Goal: Information Seeking & Learning: Compare options

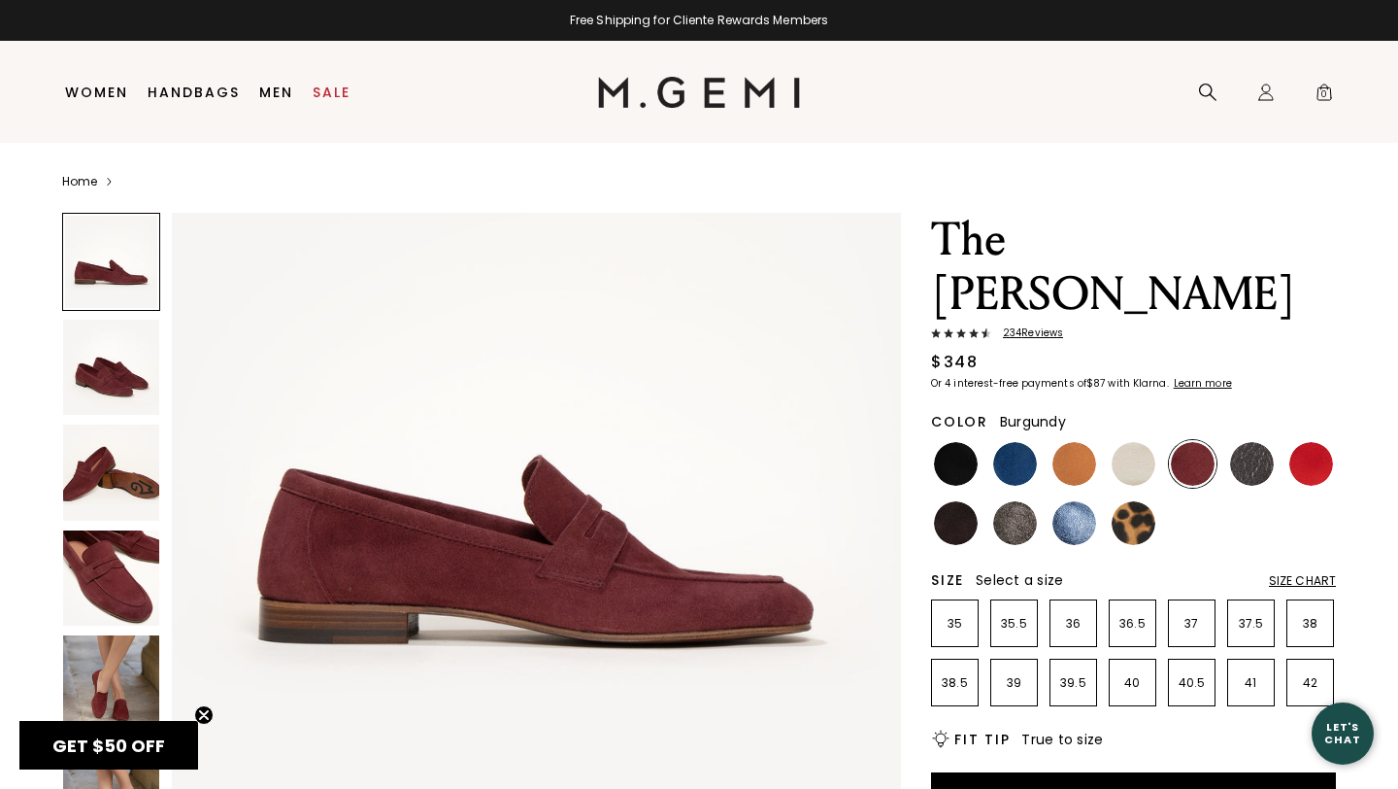
click at [127, 389] on img at bounding box center [111, 368] width 96 height 96
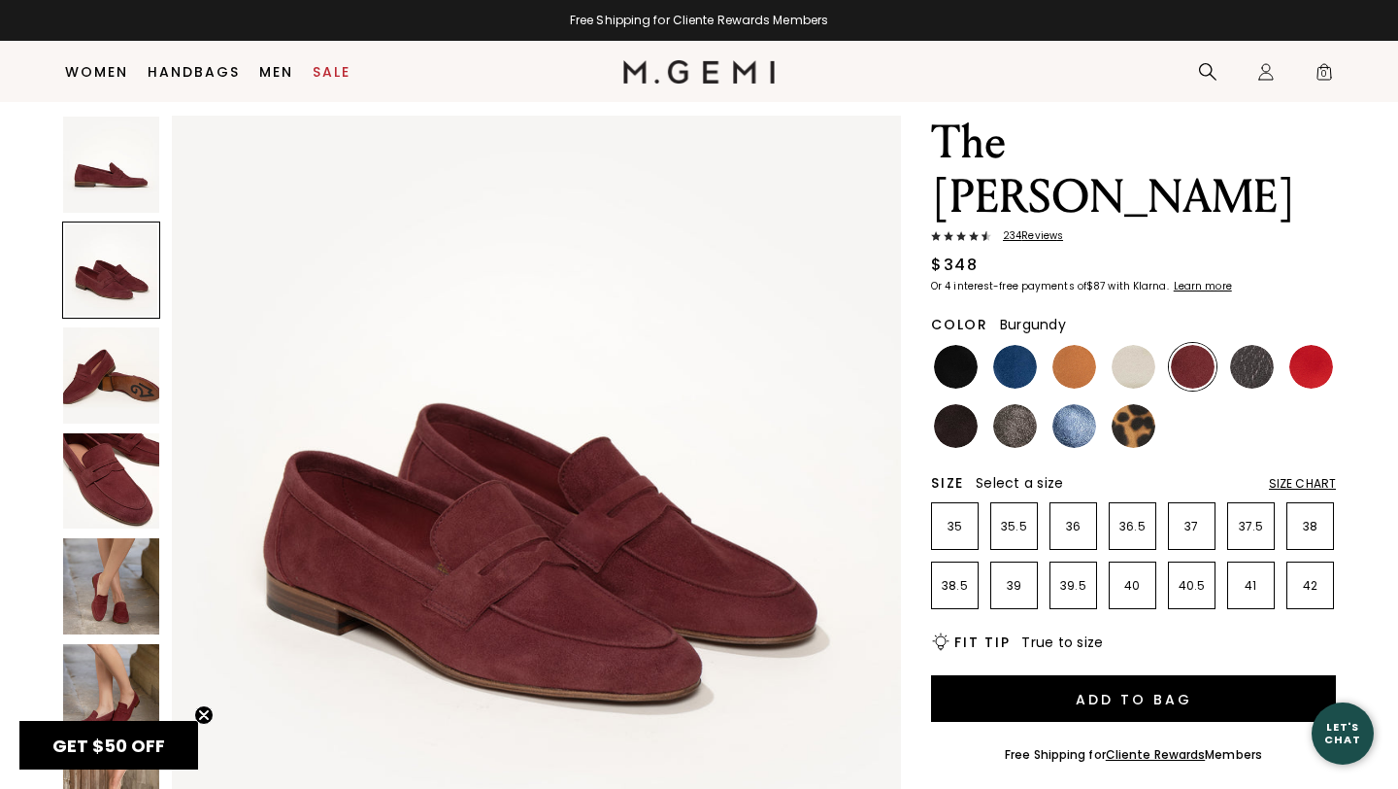
scroll to position [47, 0]
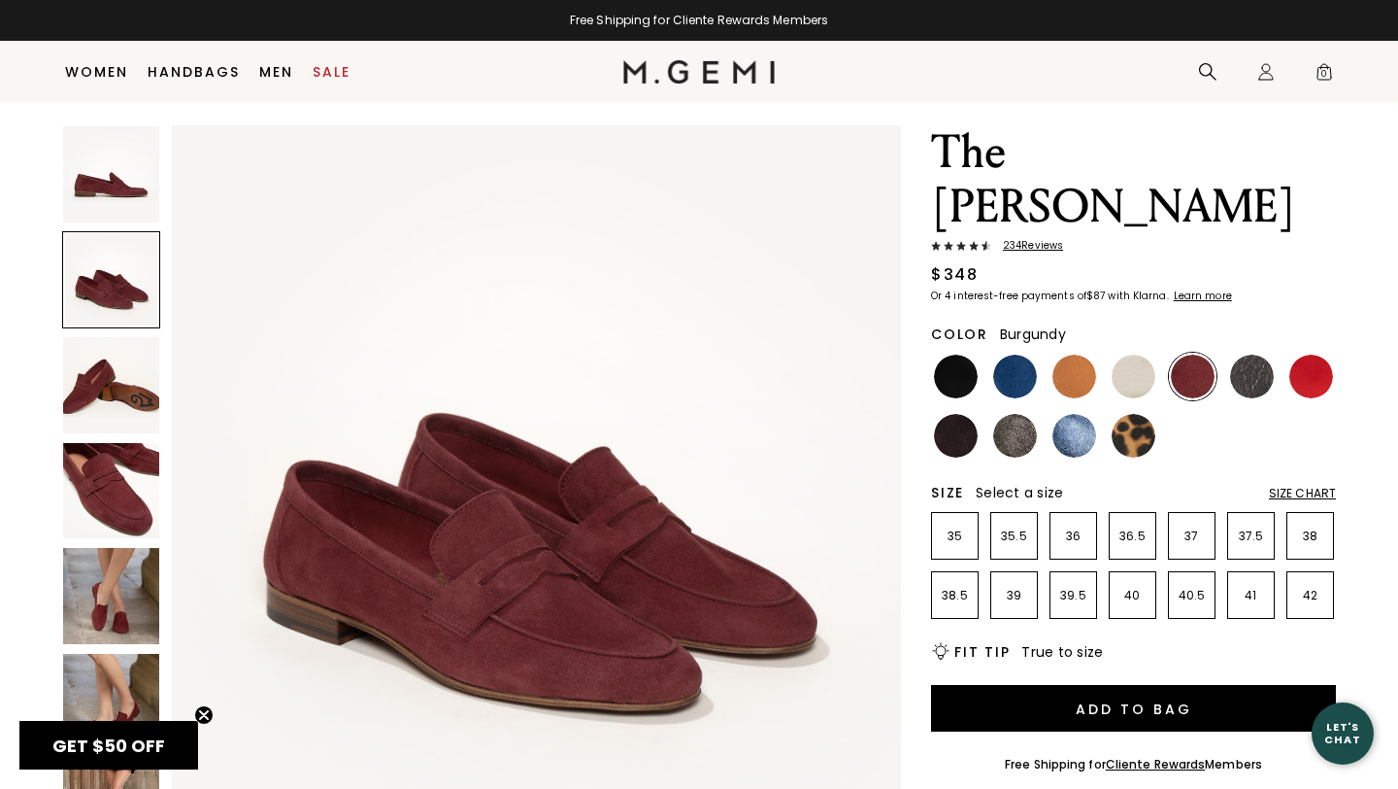
click at [122, 395] on img at bounding box center [111, 385] width 96 height 96
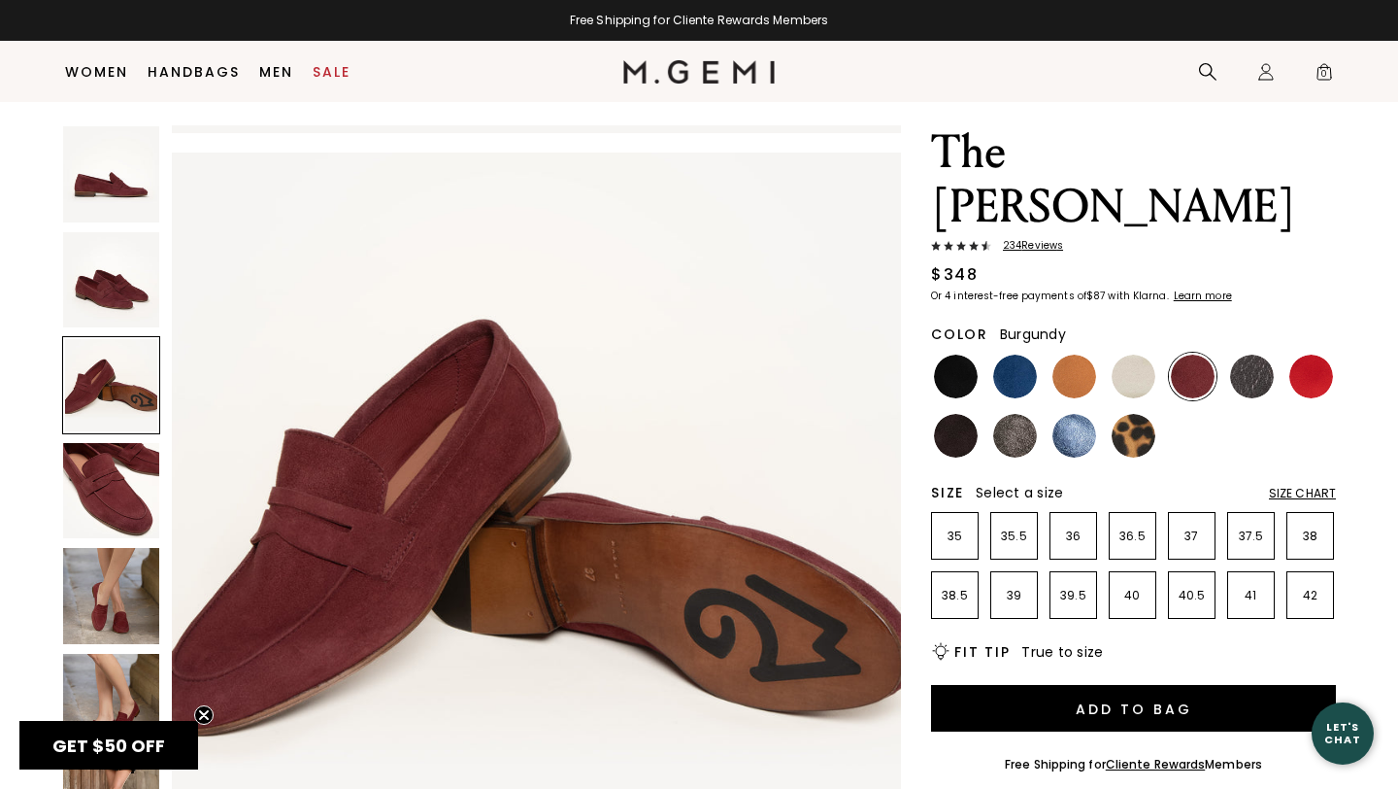
scroll to position [1498, 0]
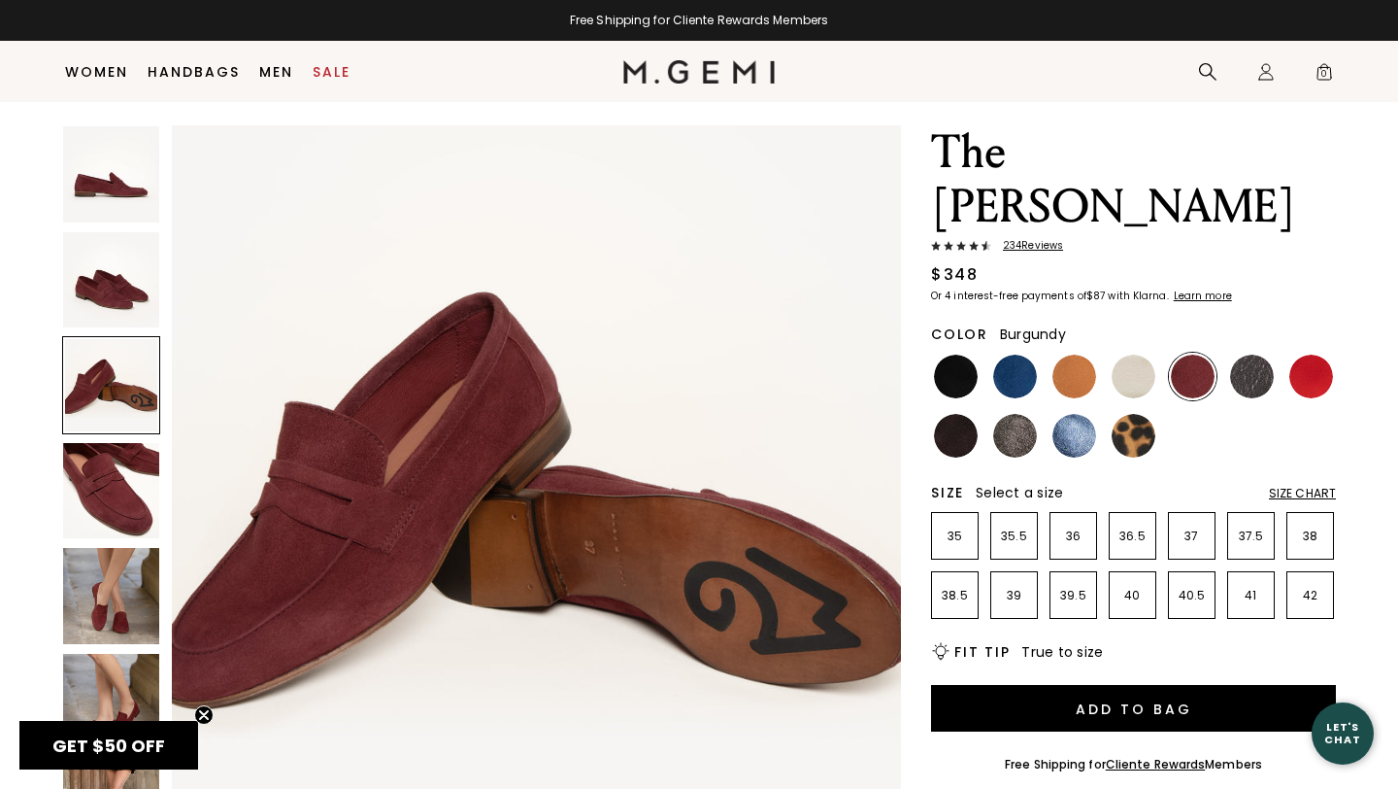
click at [124, 489] on img at bounding box center [111, 491] width 96 height 96
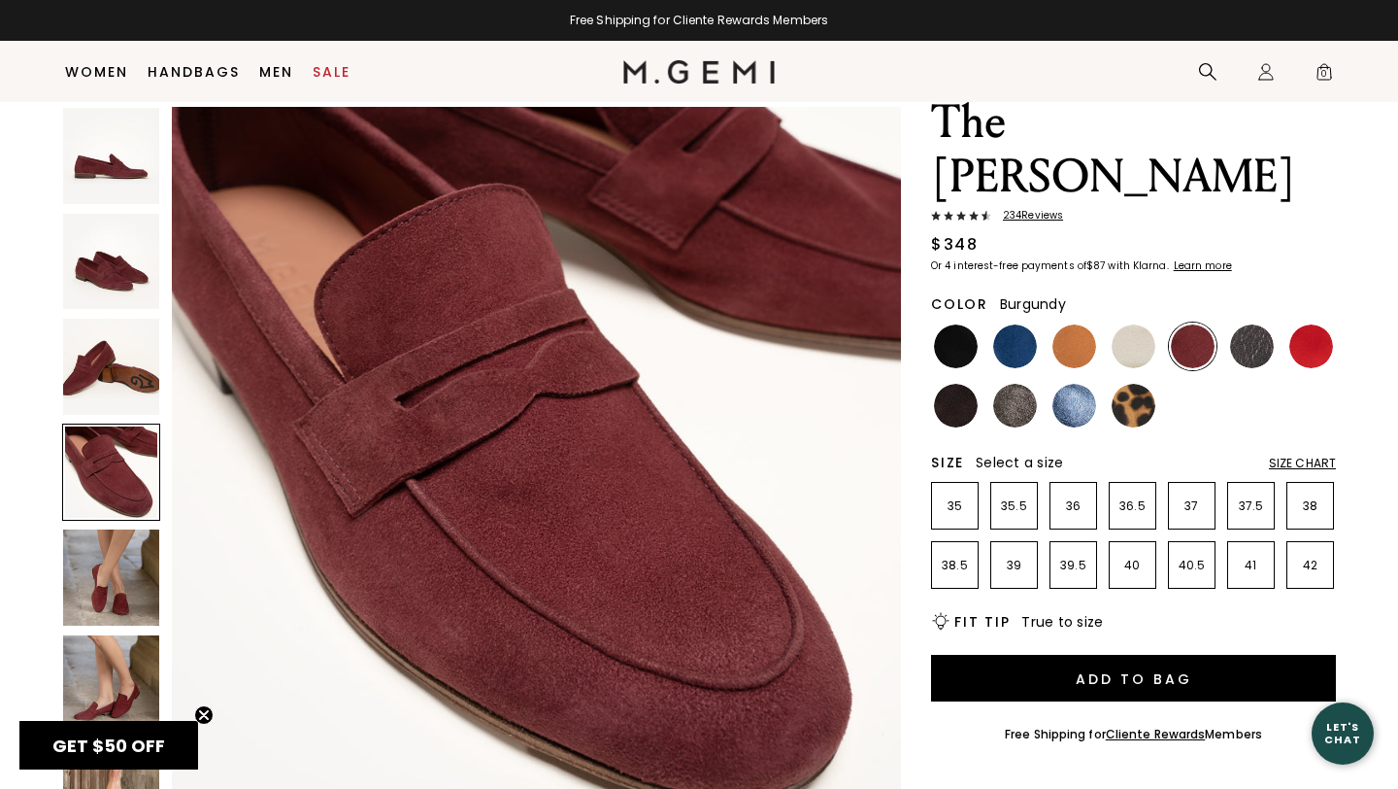
scroll to position [84, 0]
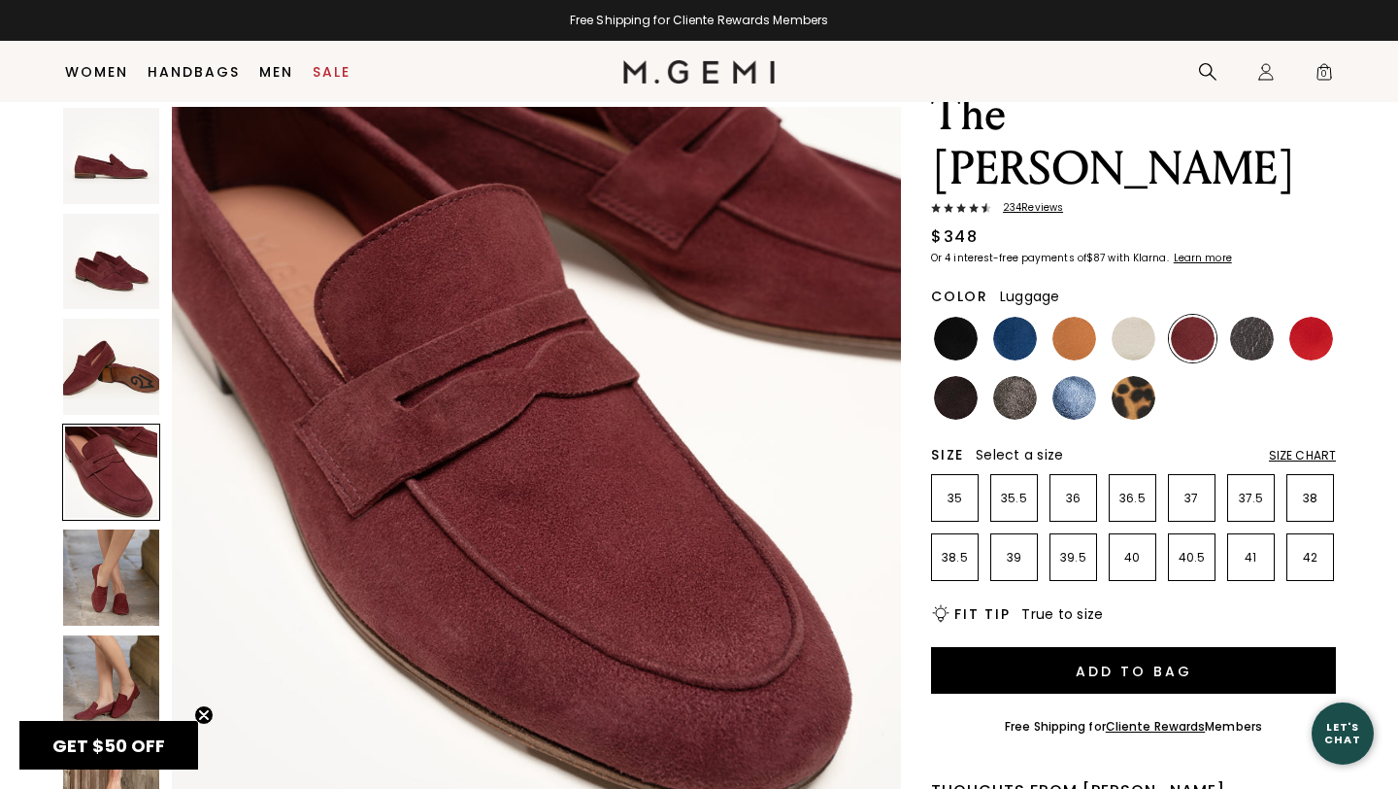
click at [1078, 317] on img at bounding box center [1075, 339] width 44 height 44
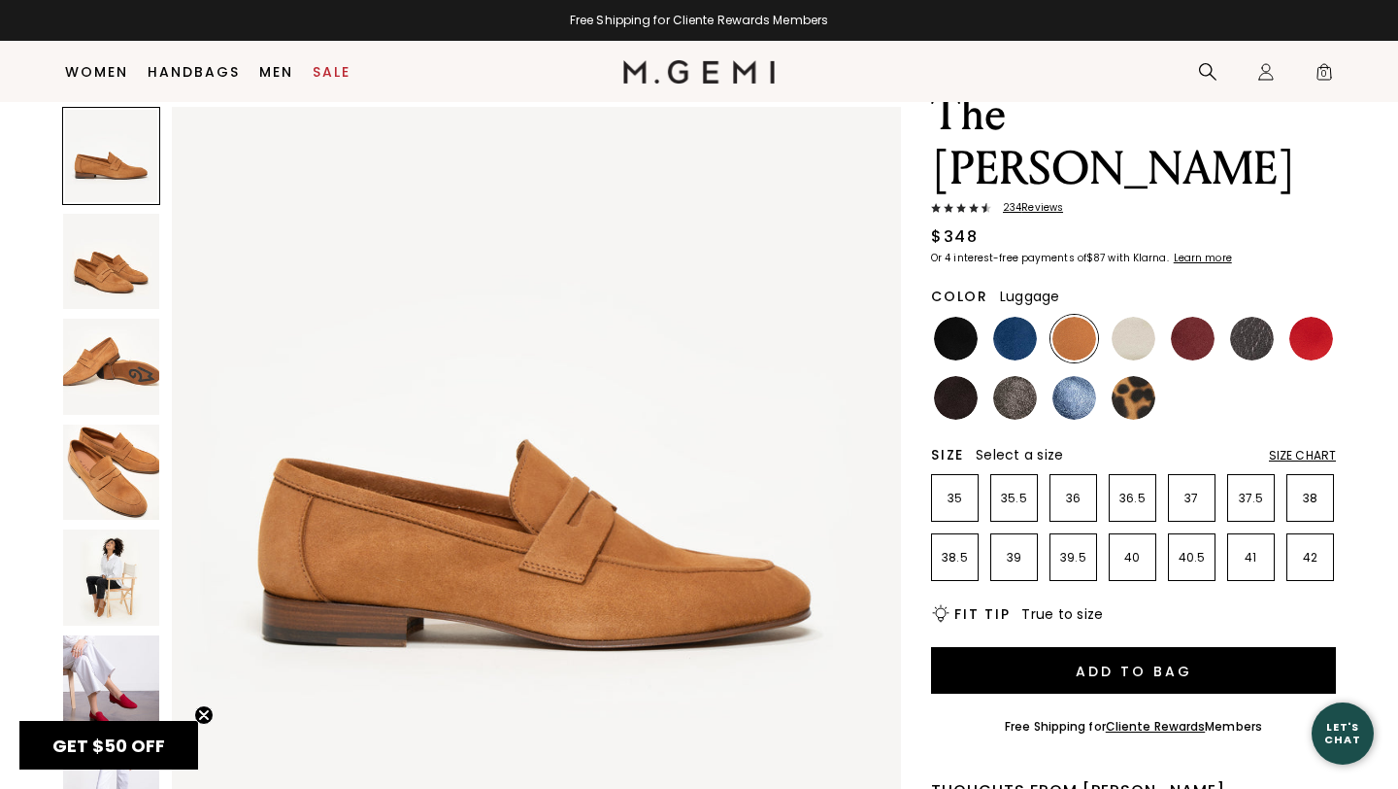
click at [108, 274] on img at bounding box center [111, 262] width 96 height 96
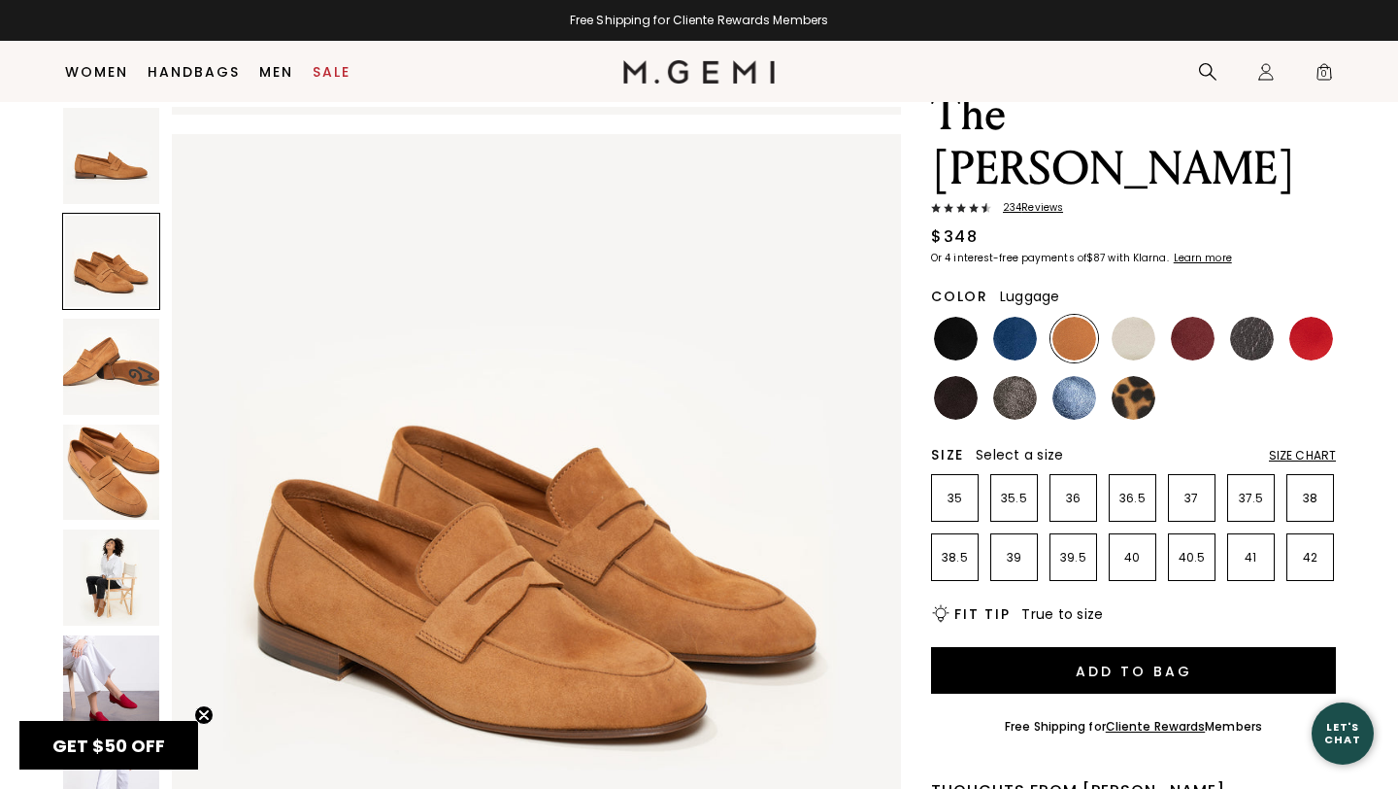
scroll to position [750, 0]
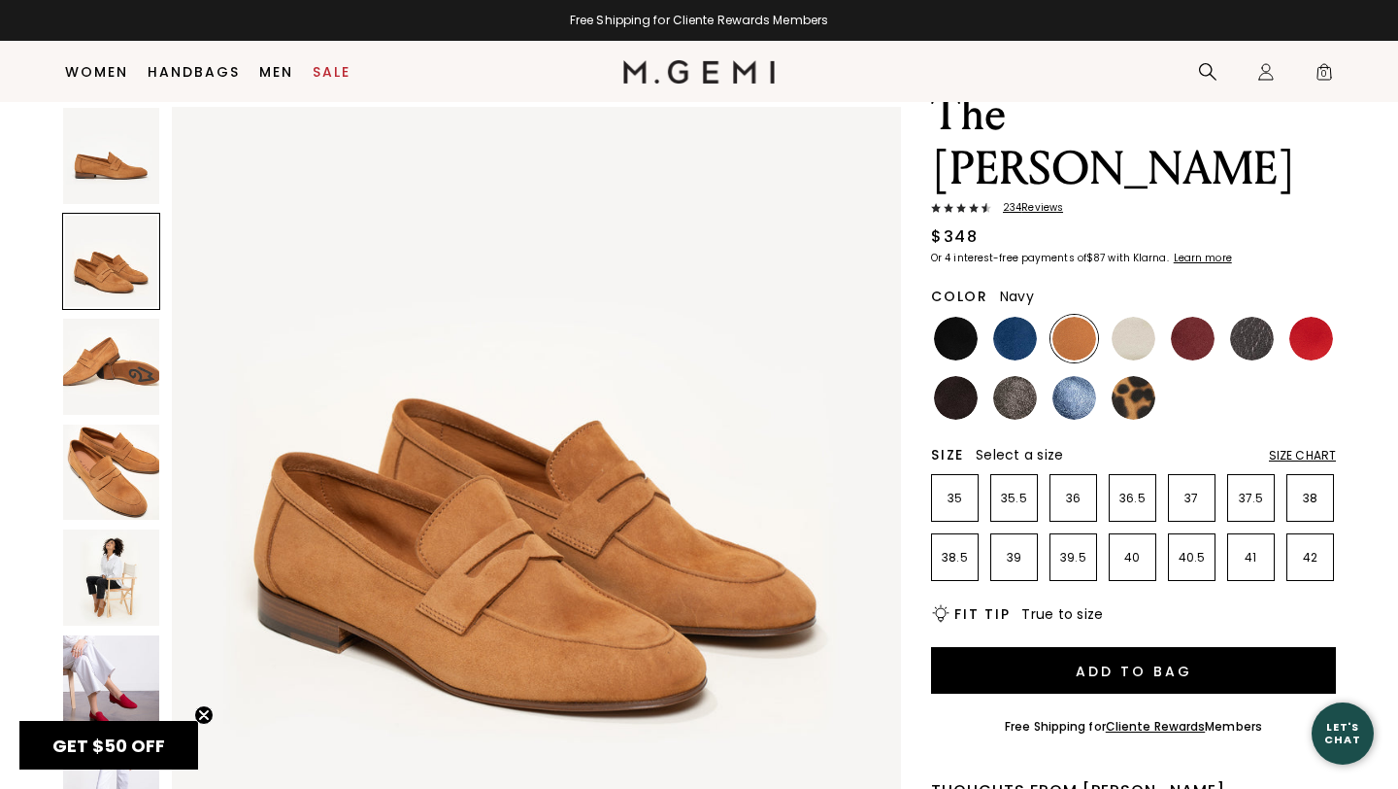
click at [1017, 317] on img at bounding box center [1015, 339] width 44 height 44
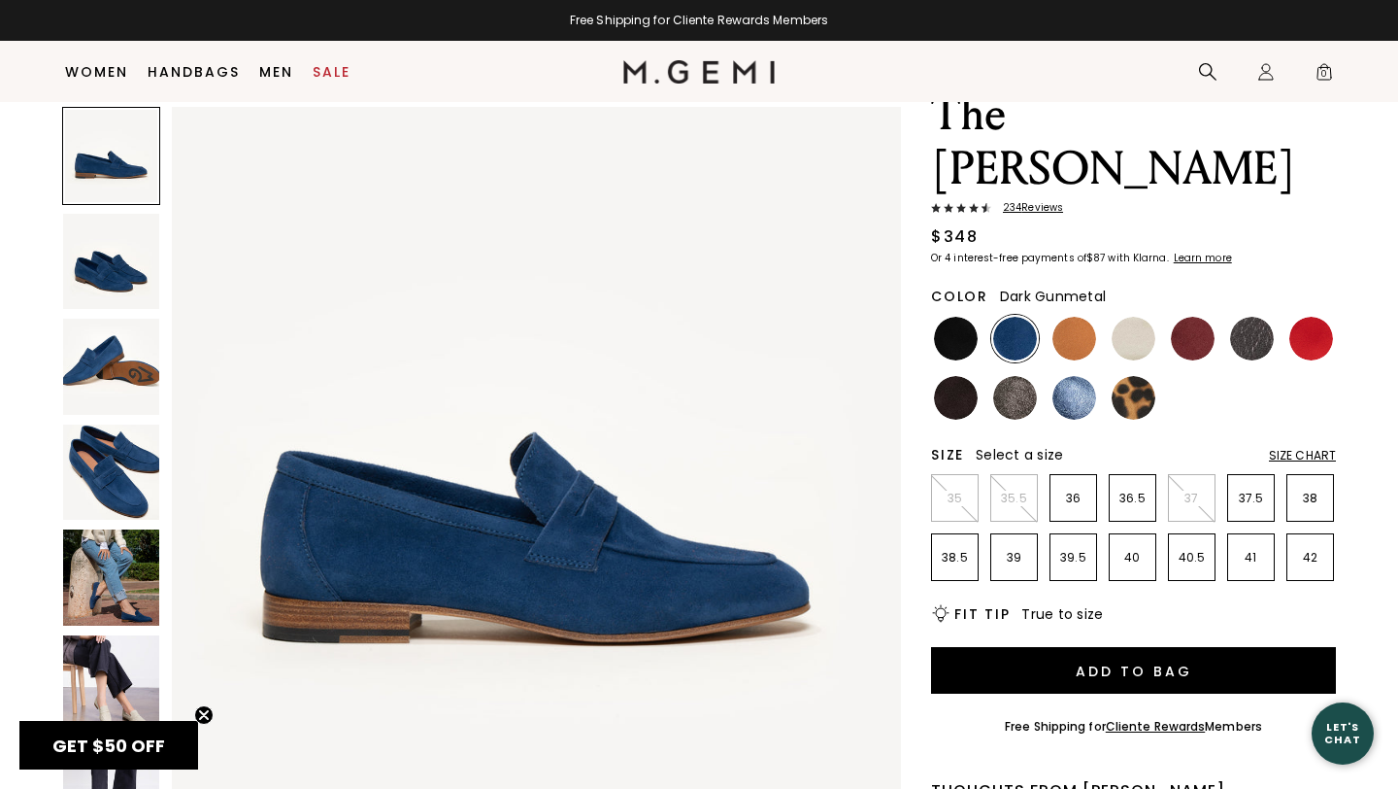
click at [1255, 317] on img at bounding box center [1252, 339] width 44 height 44
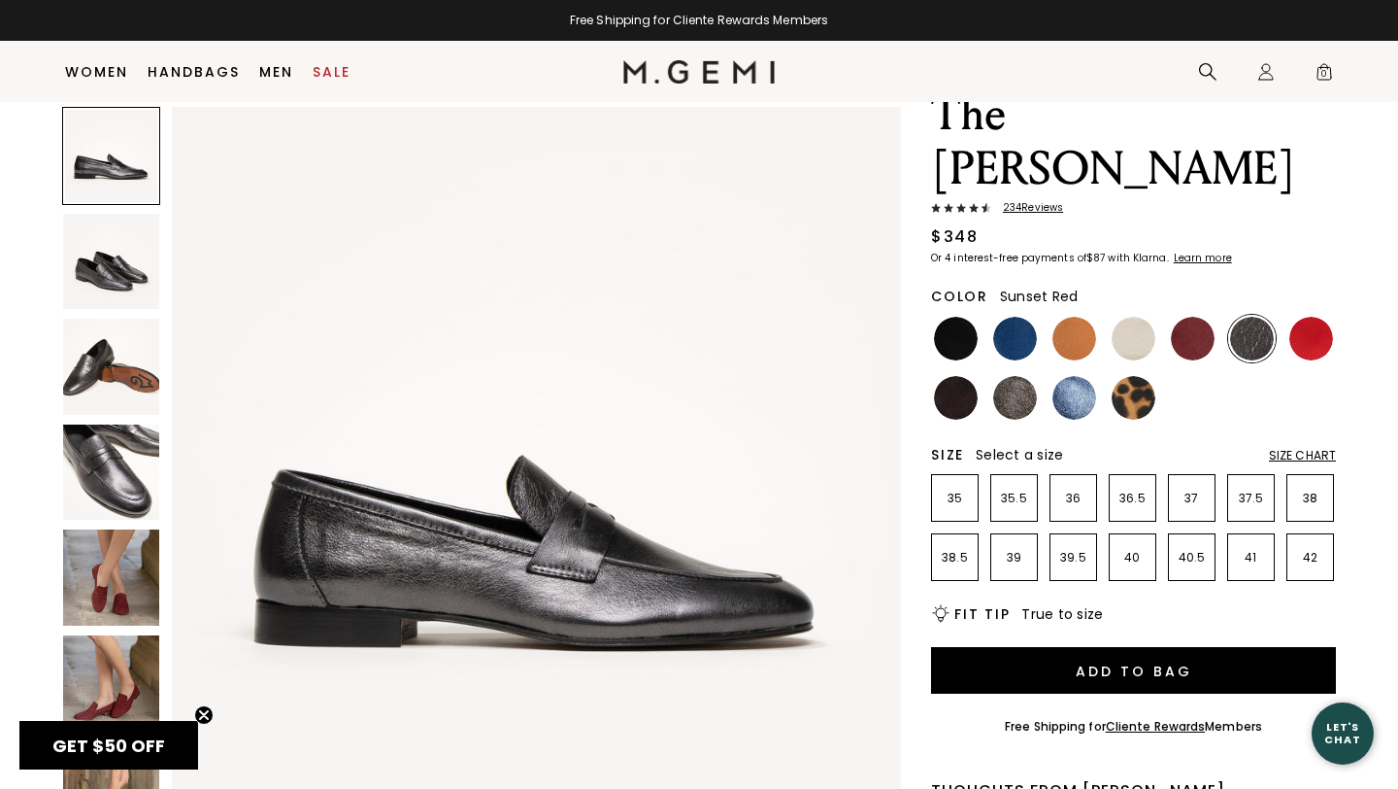
click at [1317, 317] on img at bounding box center [1312, 339] width 44 height 44
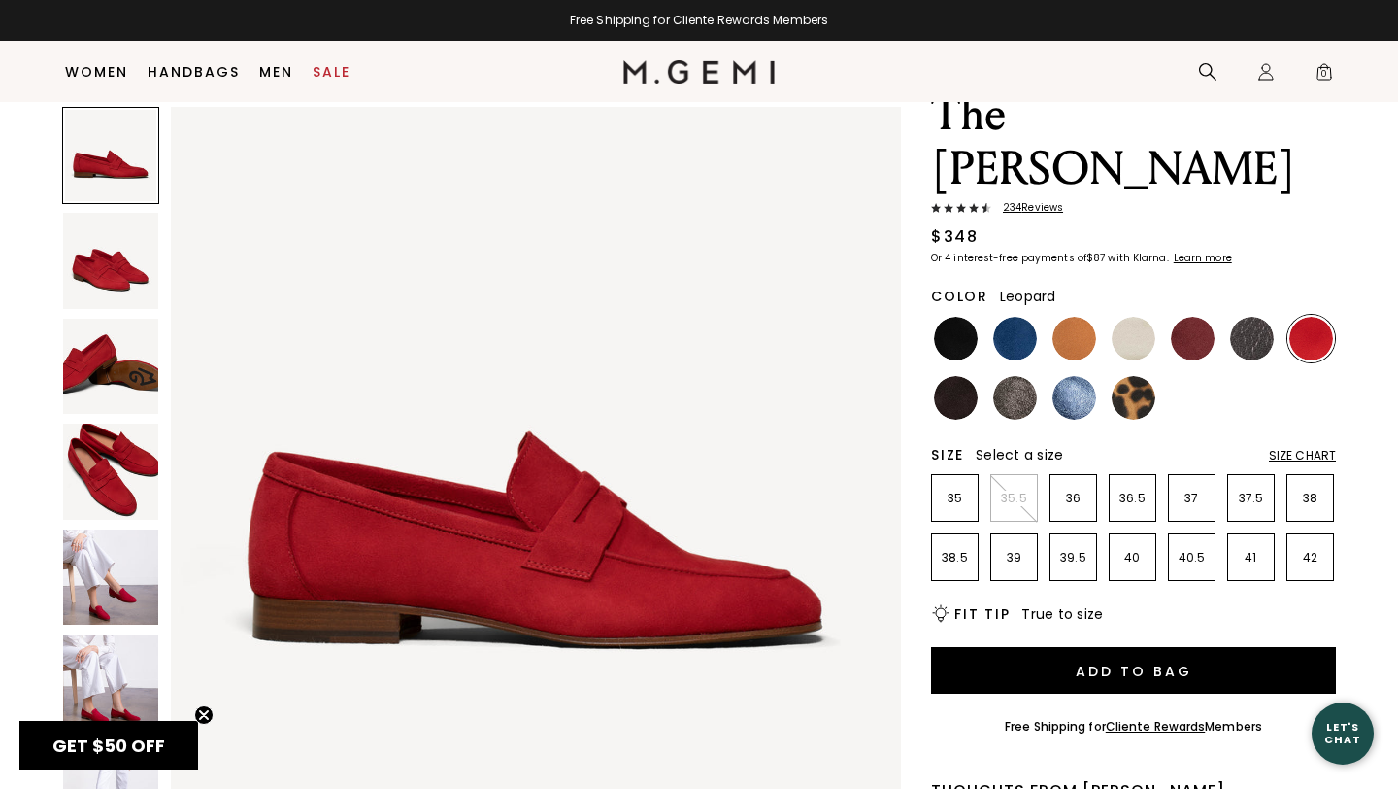
click at [1146, 376] on img at bounding box center [1134, 398] width 44 height 44
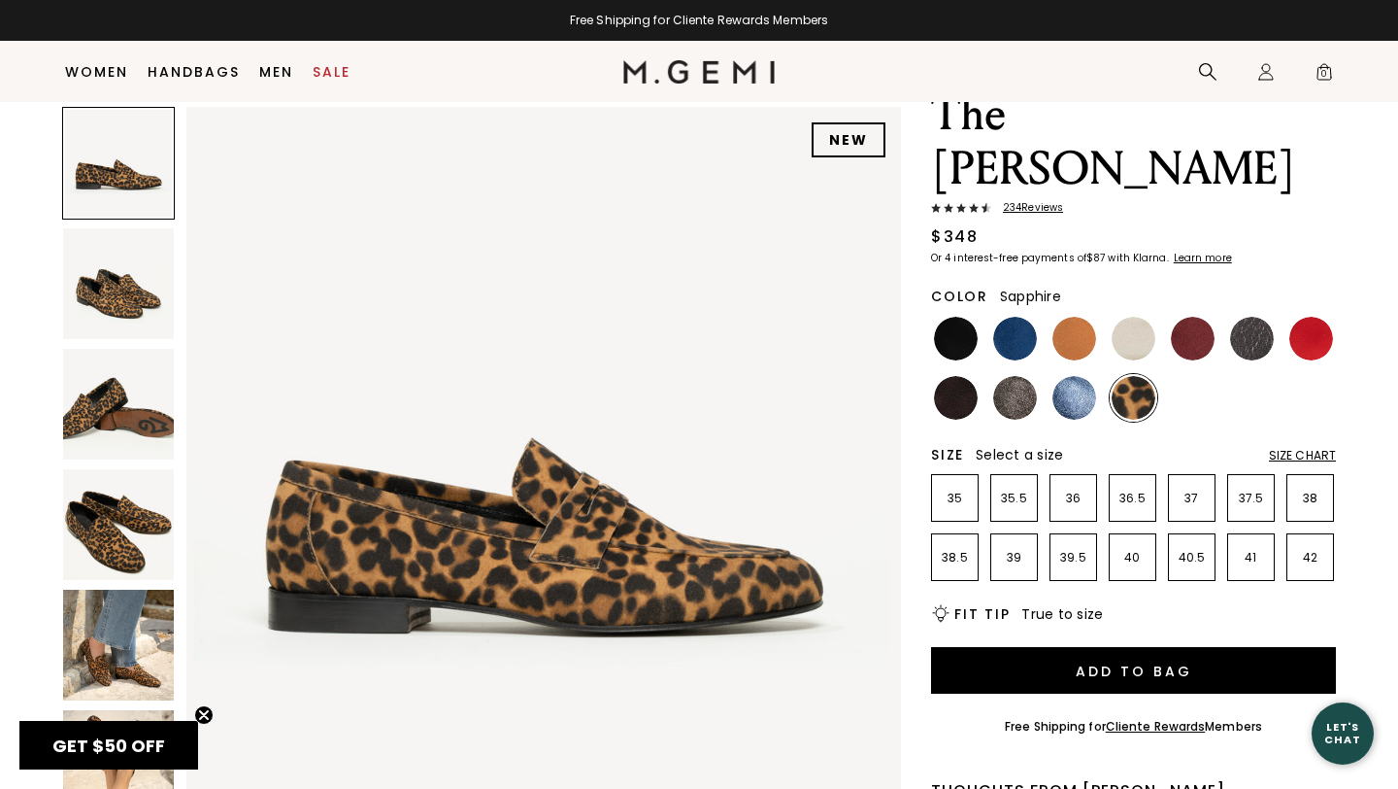
click at [1080, 376] on img at bounding box center [1075, 398] width 44 height 44
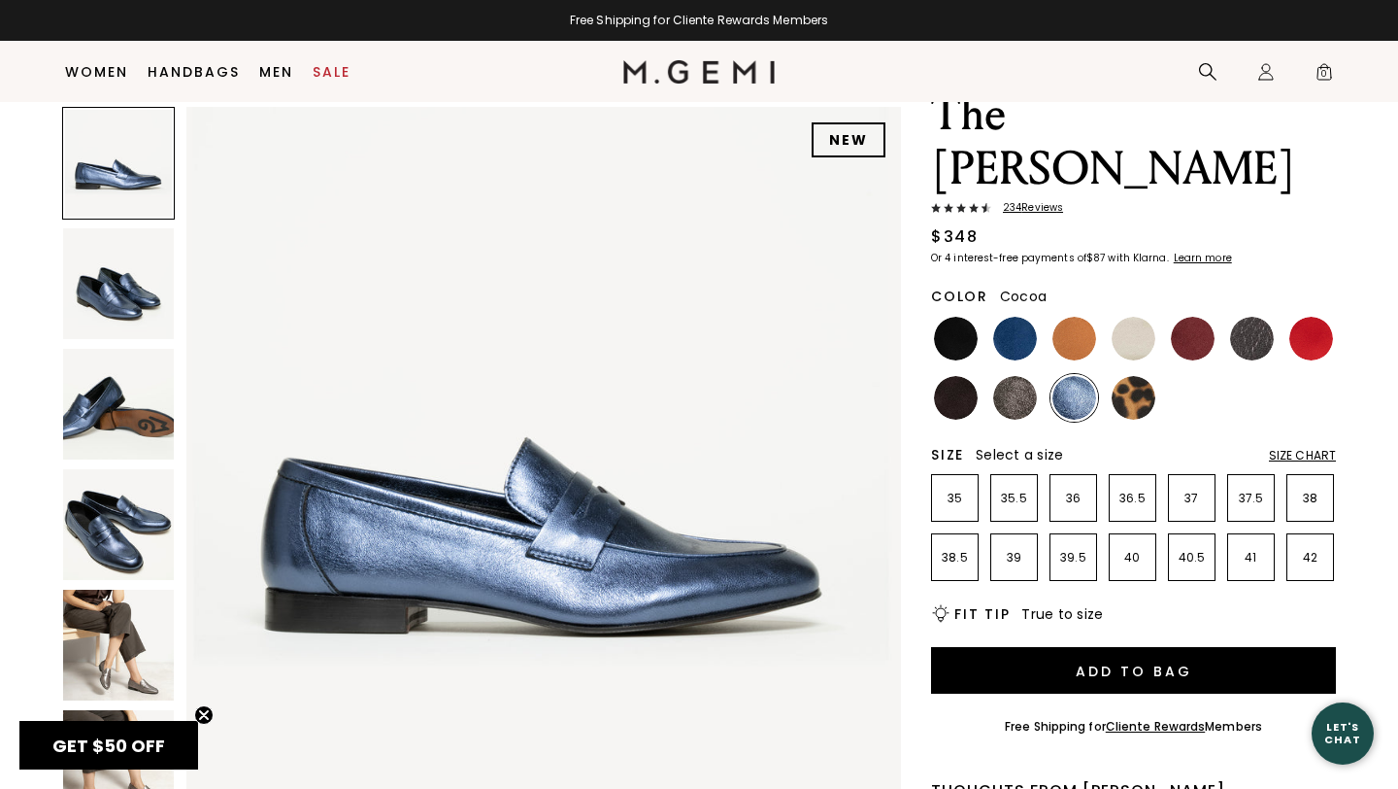
click at [1011, 376] on img at bounding box center [1015, 398] width 44 height 44
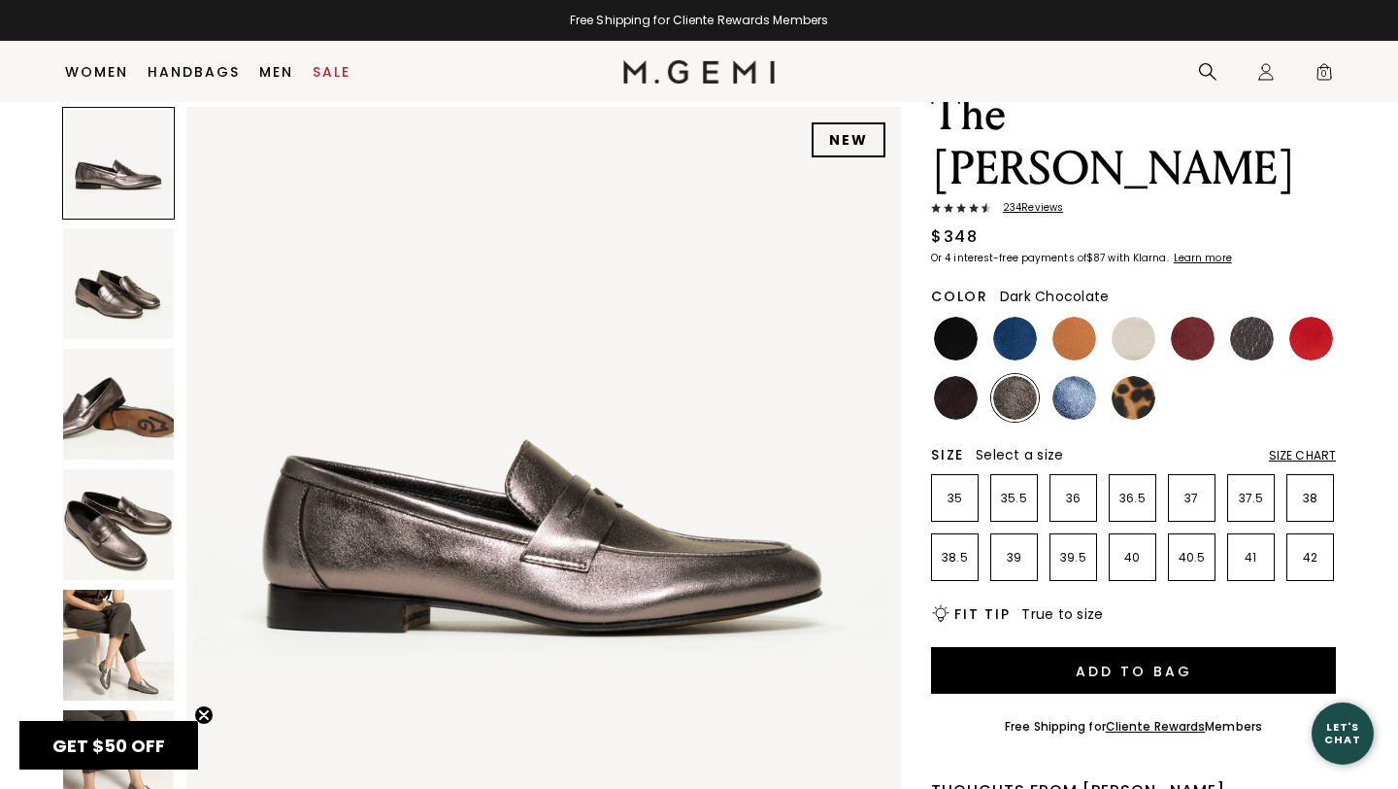
click at [964, 376] on img at bounding box center [956, 398] width 44 height 44
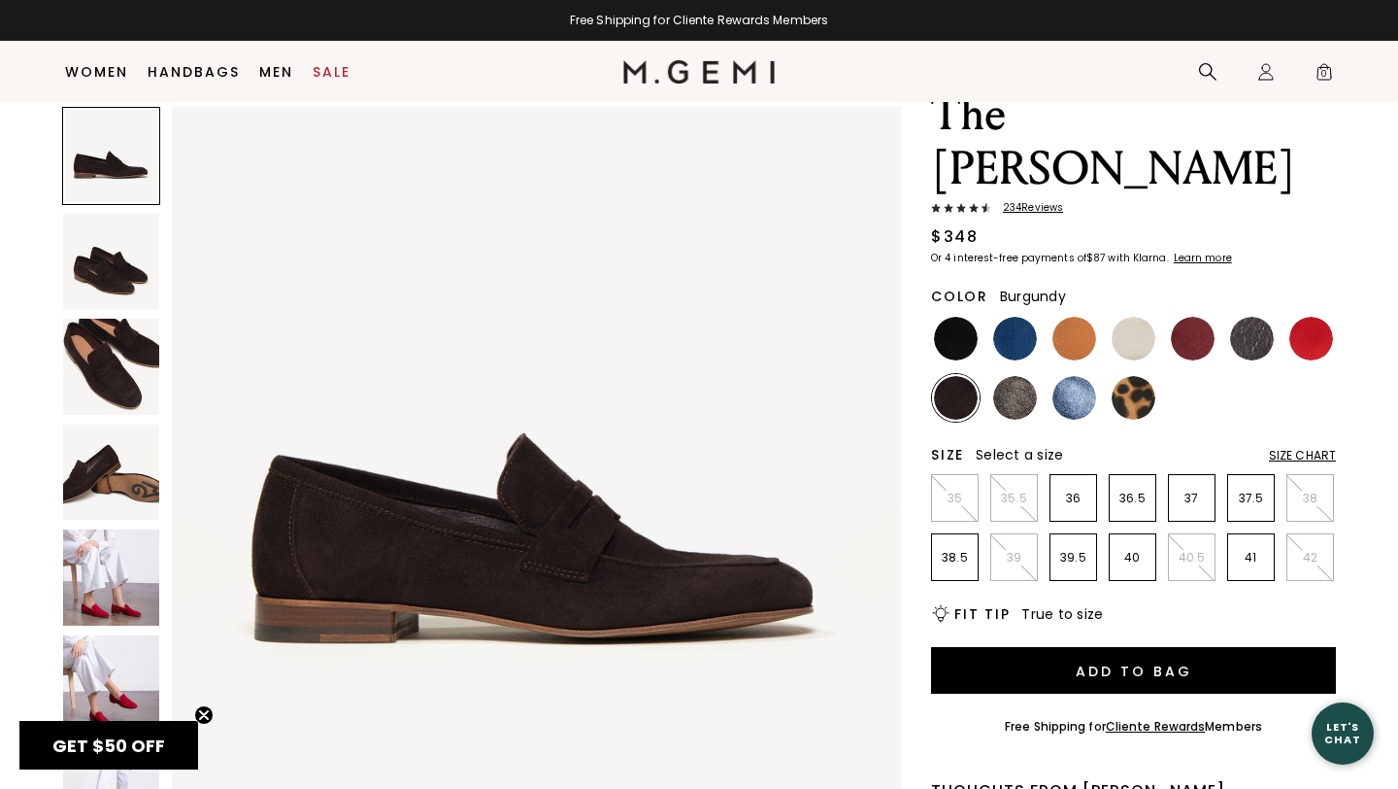
click at [1196, 317] on img at bounding box center [1193, 339] width 44 height 44
